Goal: Information Seeking & Learning: Find specific fact

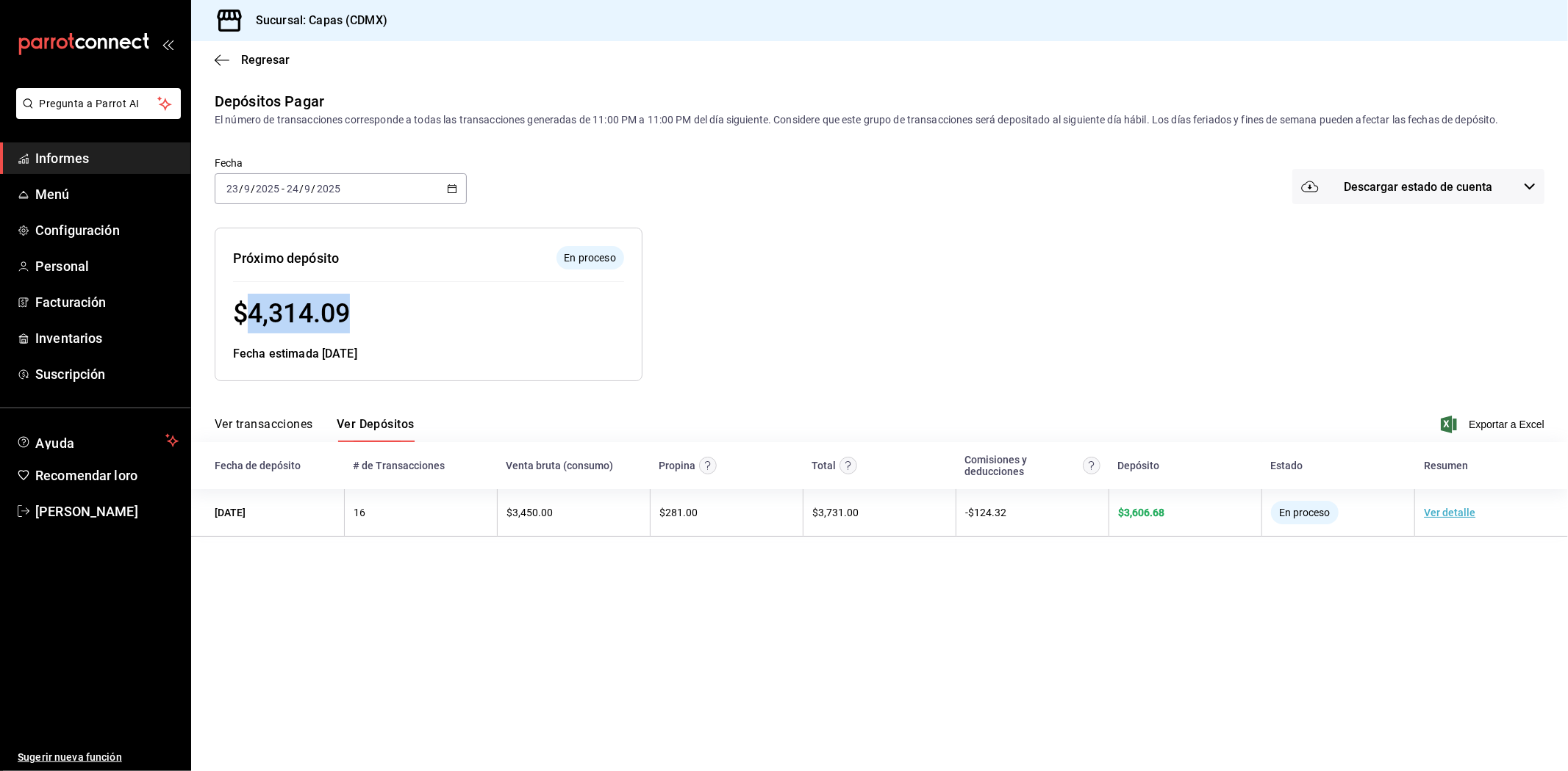
drag, startPoint x: 256, startPoint y: 314, endPoint x: 372, endPoint y: 319, distance: 116.1
click at [372, 319] on div "$ 4,314.09" at bounding box center [429, 314] width 391 height 40
copy font "4,314.09"
click at [636, 589] on main "Regresar Depósitos Pagar El número de transacciones corresponde a todas las tra…" at bounding box center [879, 407] width 1377 height 731
drag, startPoint x: 255, startPoint y: 314, endPoint x: 361, endPoint y: 314, distance: 106.0
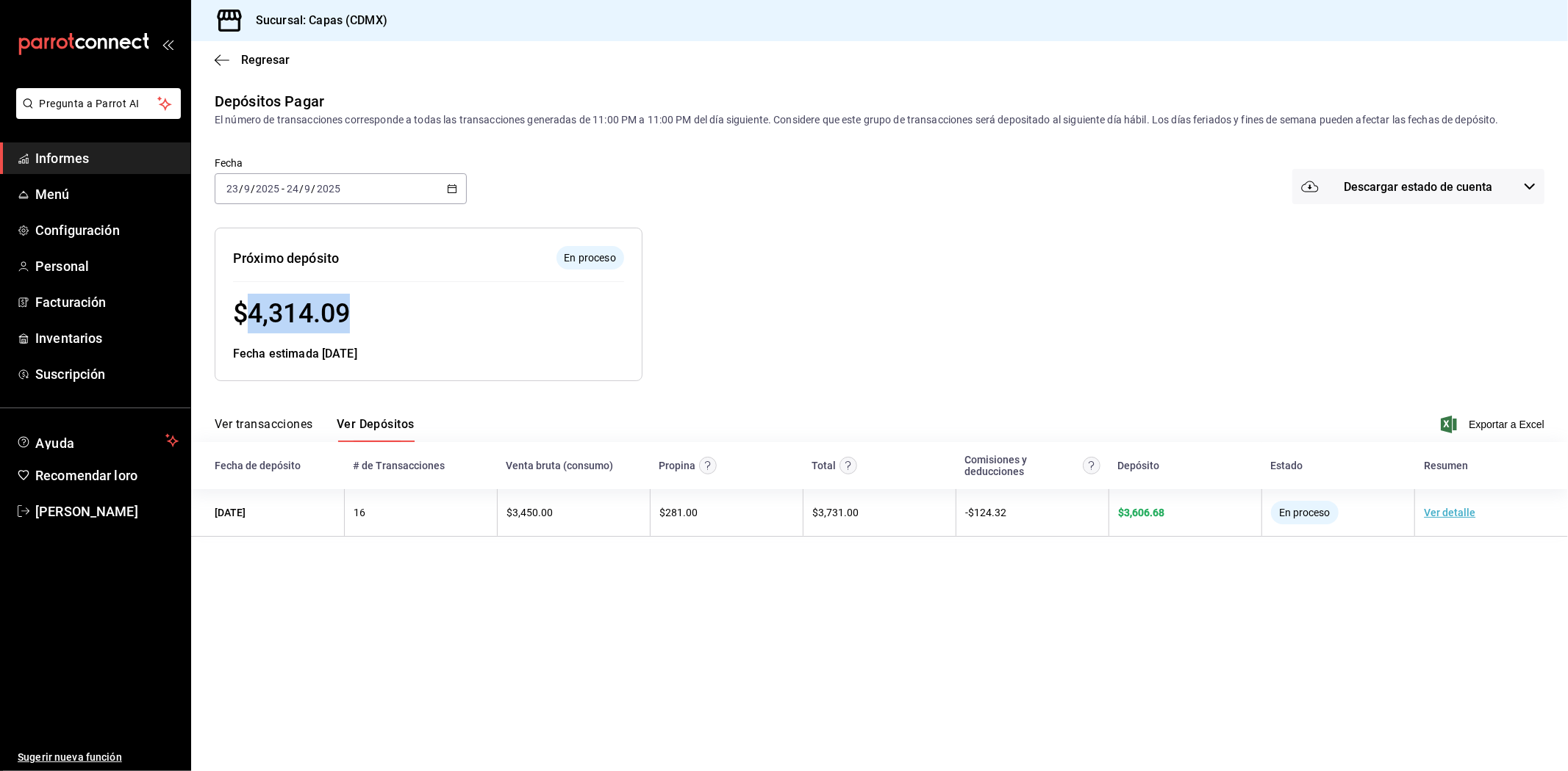
click at [361, 314] on div "$ 4,314.09" at bounding box center [429, 314] width 391 height 40
copy font "4,314.09"
